Goal: Transaction & Acquisition: Book appointment/travel/reservation

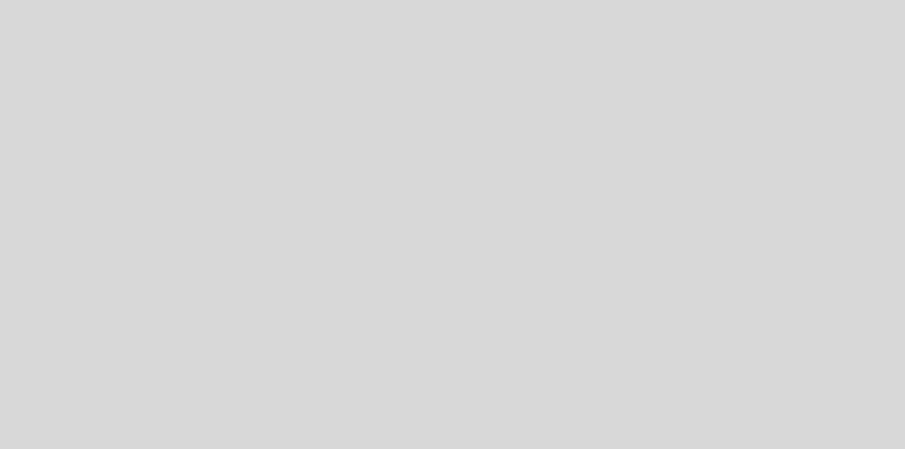
select select "es"
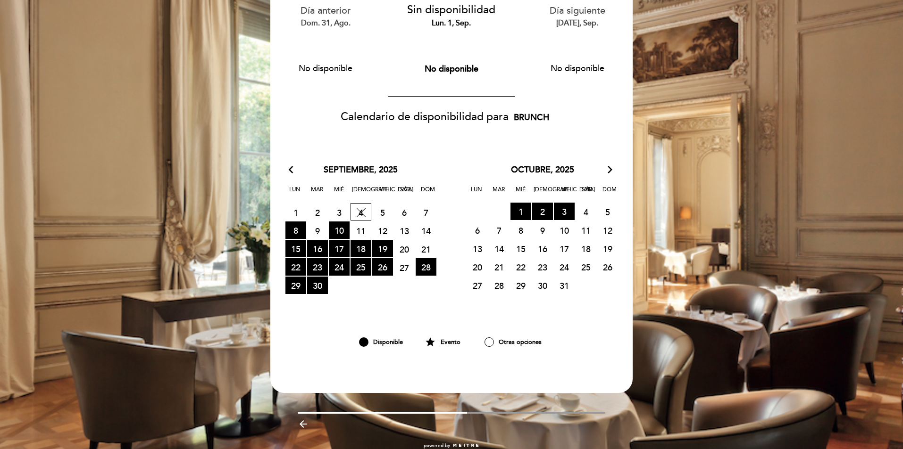
scroll to position [94, 0]
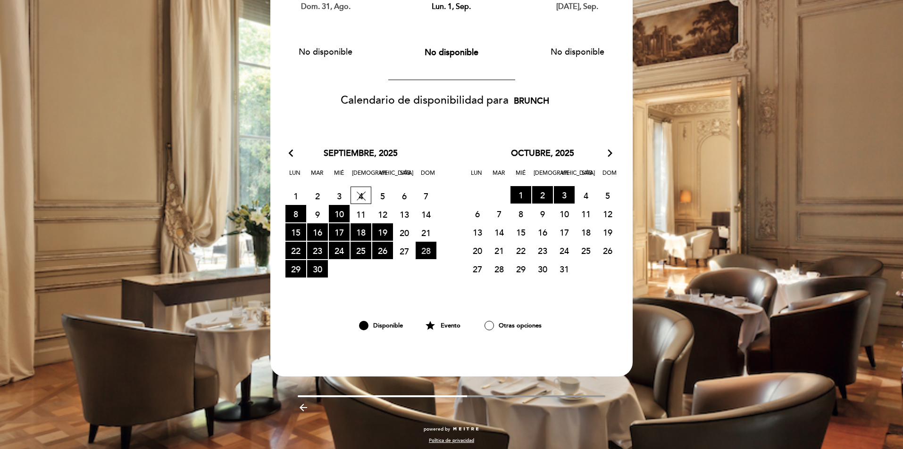
click at [428, 252] on span "28 RESERVAS DISPONIBLES" at bounding box center [425, 250] width 21 height 17
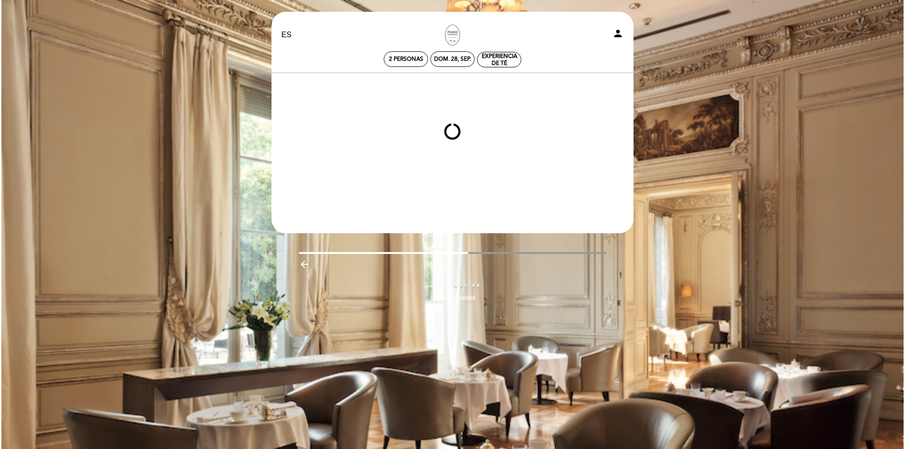
scroll to position [0, 0]
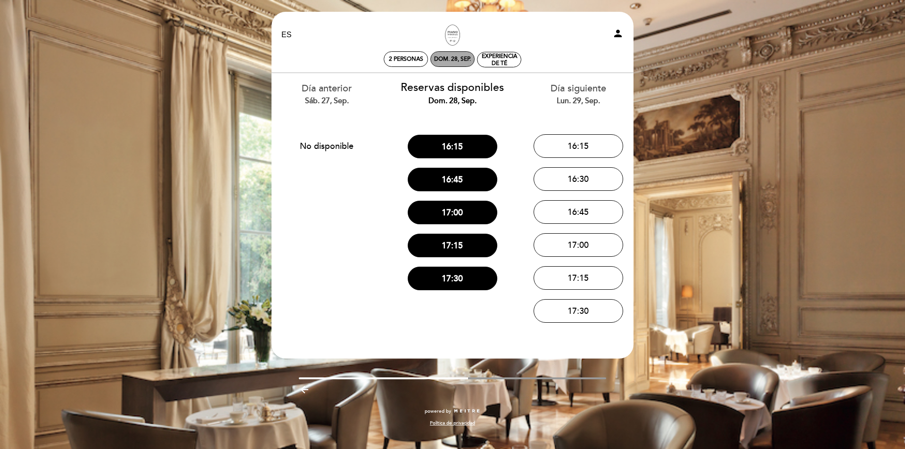
click at [460, 60] on div "dom. 28, sep." at bounding box center [452, 59] width 37 height 7
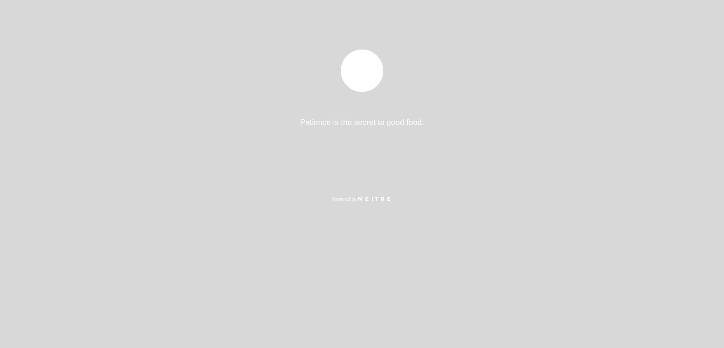
select select "es"
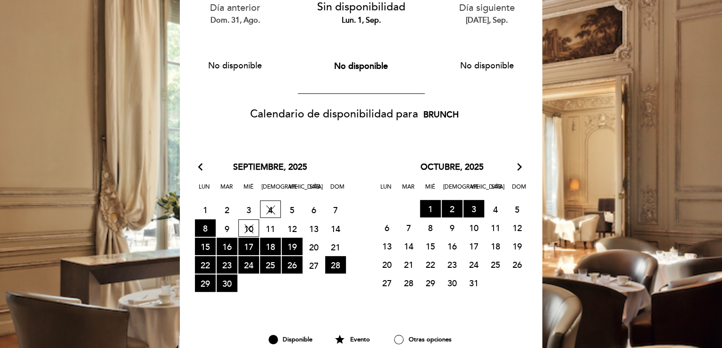
scroll to position [141, 0]
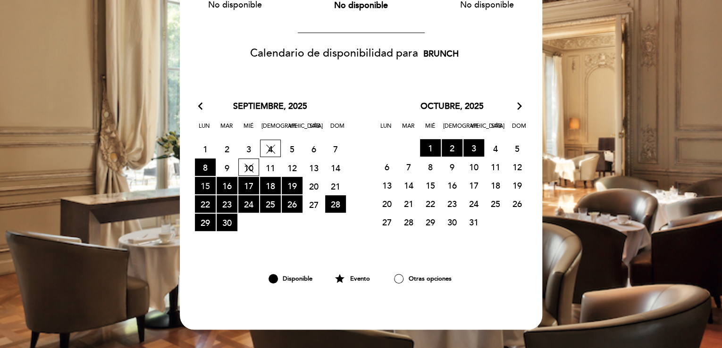
click at [211, 188] on span "15 RESERVAS DISPONIBLES" at bounding box center [205, 185] width 21 height 17
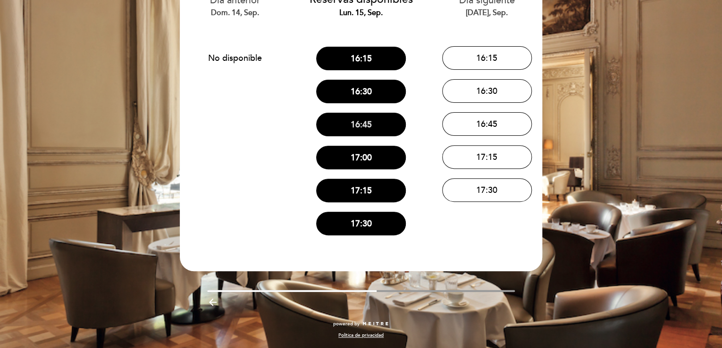
scroll to position [41, 0]
